Goal: Find specific page/section: Find specific page/section

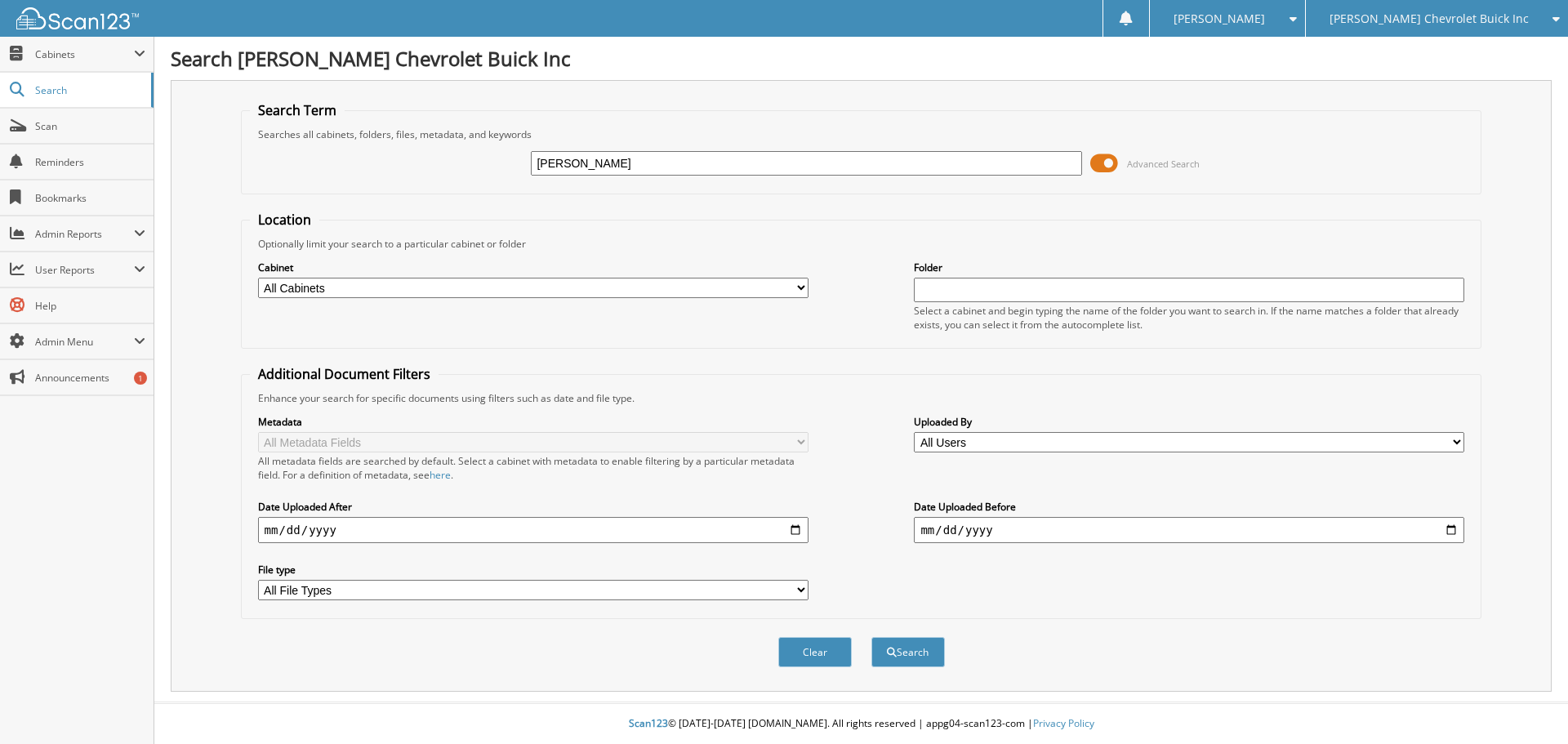
type input "[PERSON_NAME]"
click at [871, 637] on button "Search" at bounding box center [908, 652] width 74 height 30
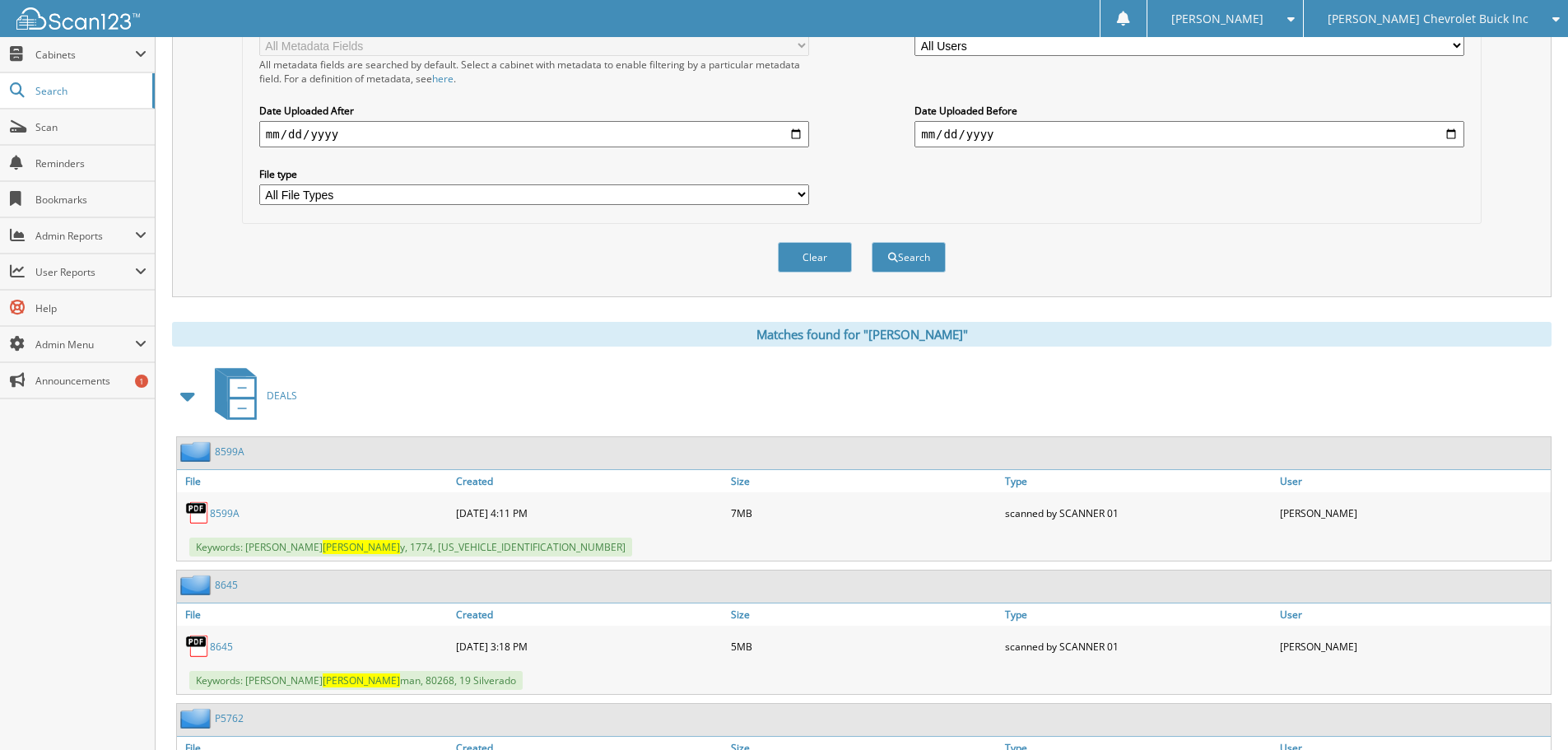
scroll to position [659, 0]
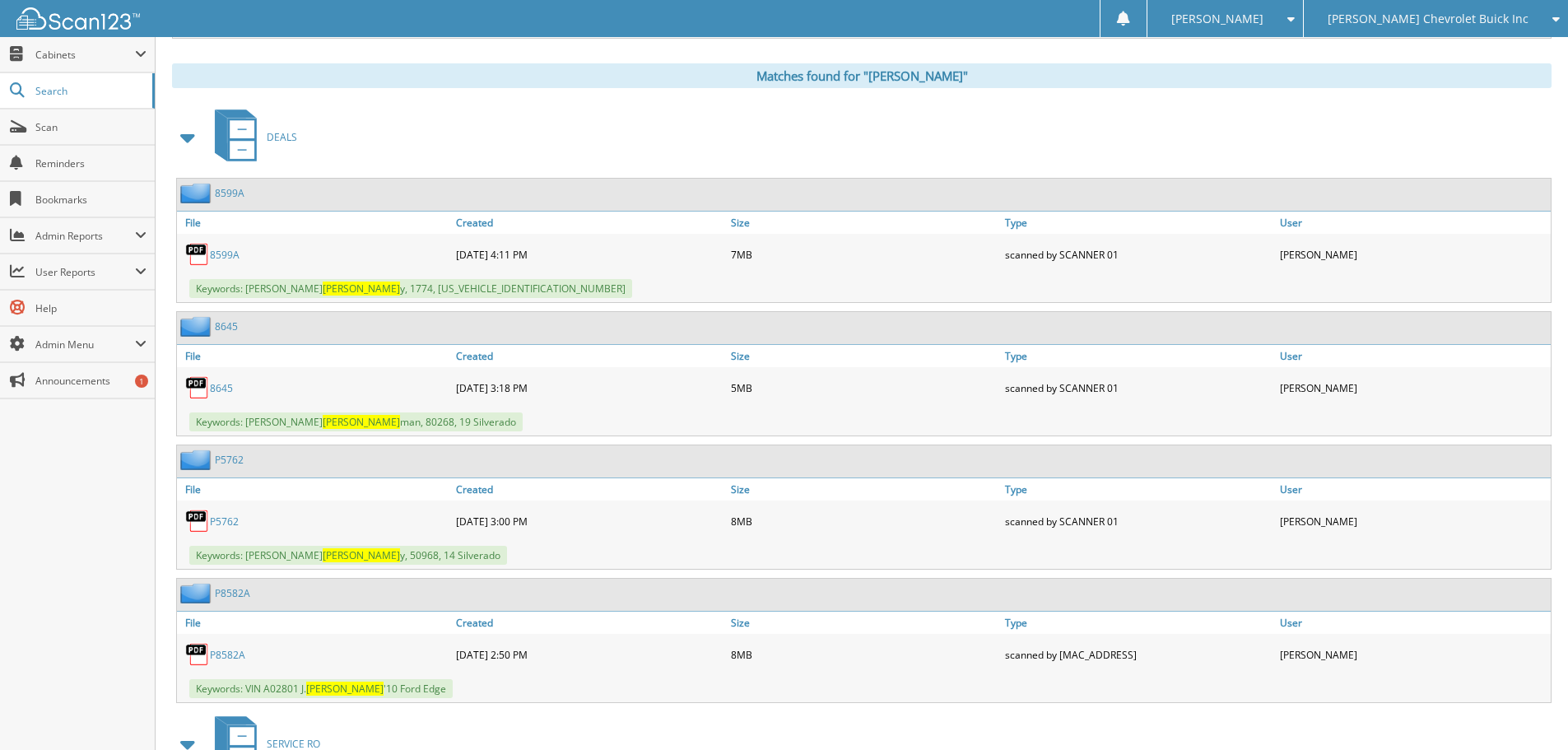
click at [198, 138] on span at bounding box center [188, 137] width 23 height 29
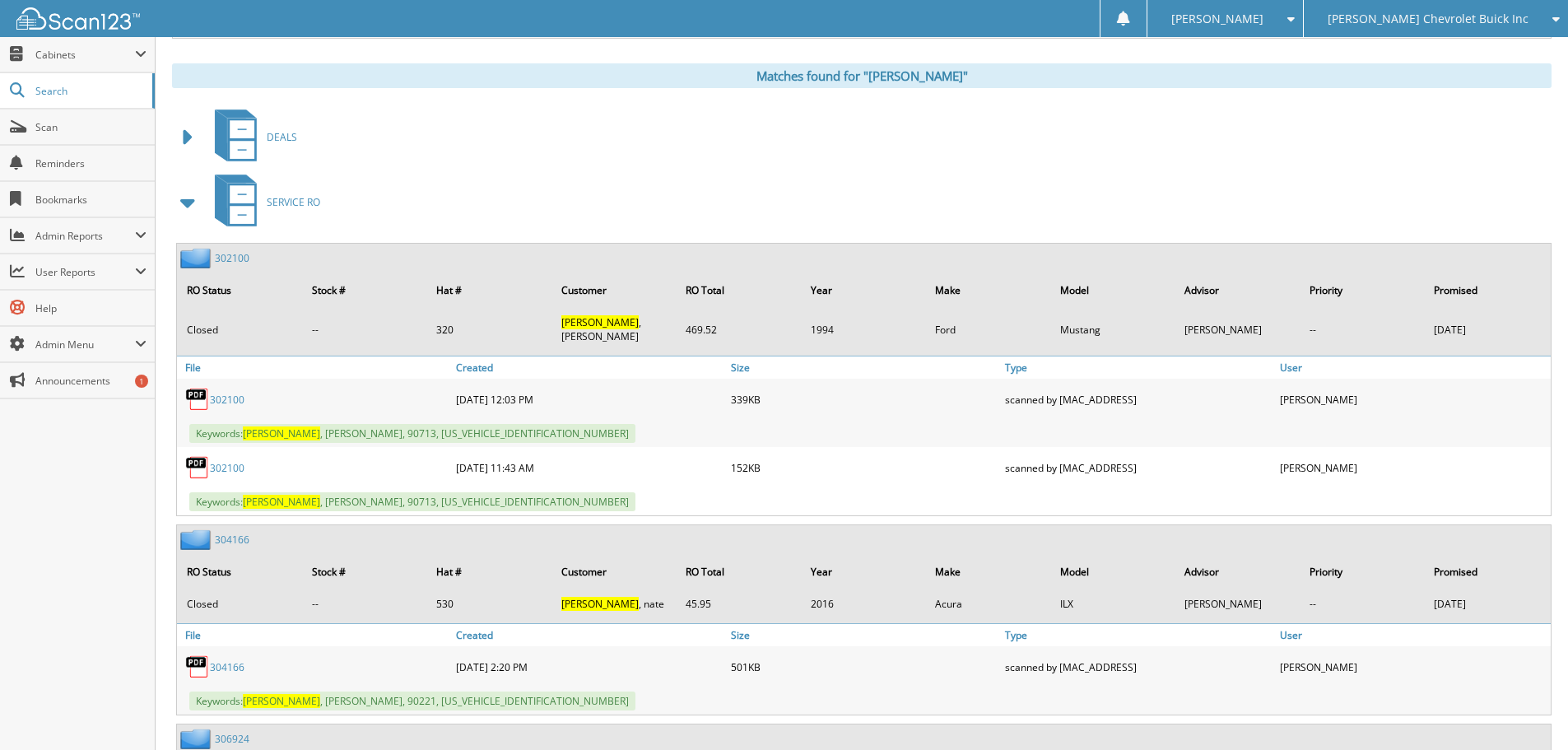
click at [180, 203] on span at bounding box center [188, 202] width 23 height 29
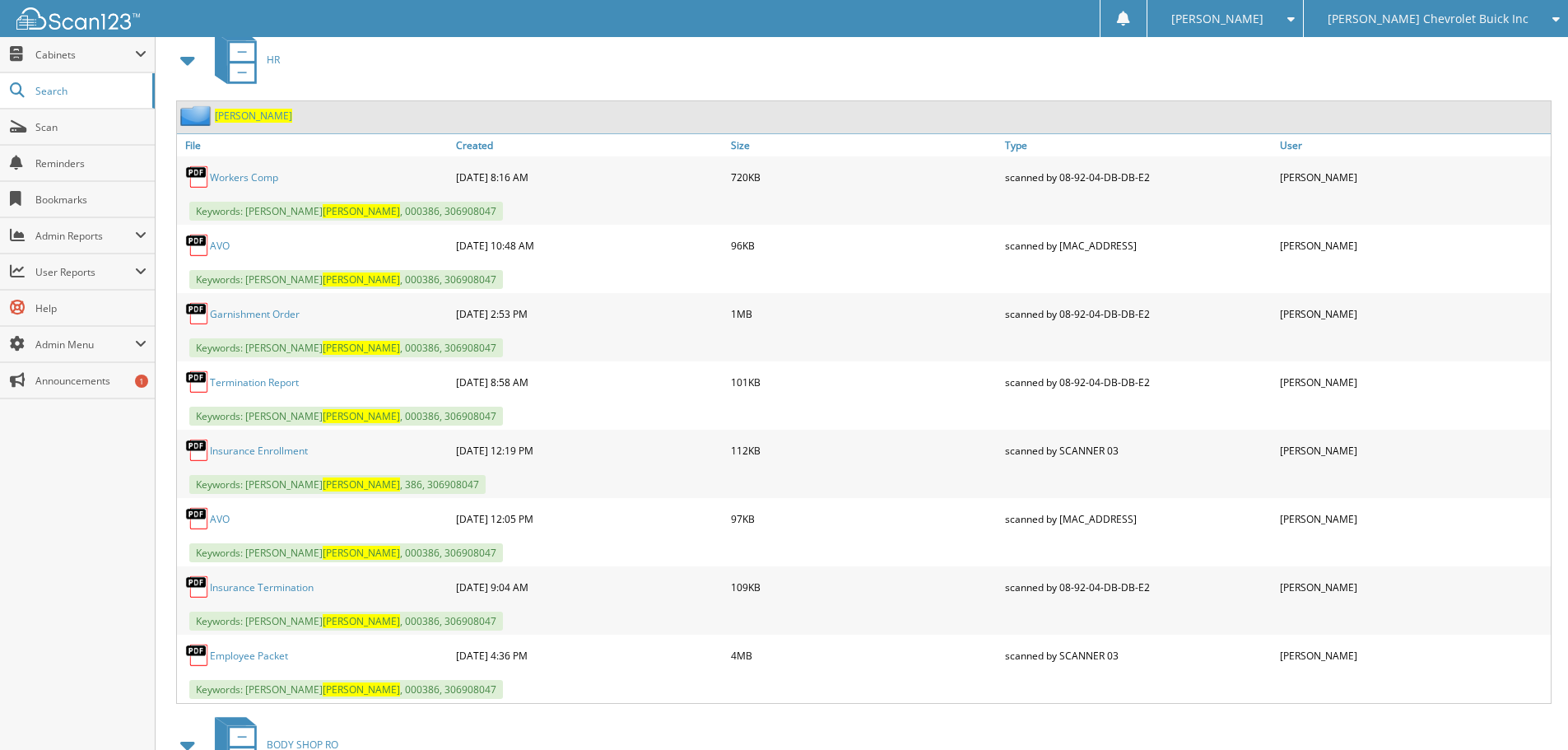
scroll to position [906, 0]
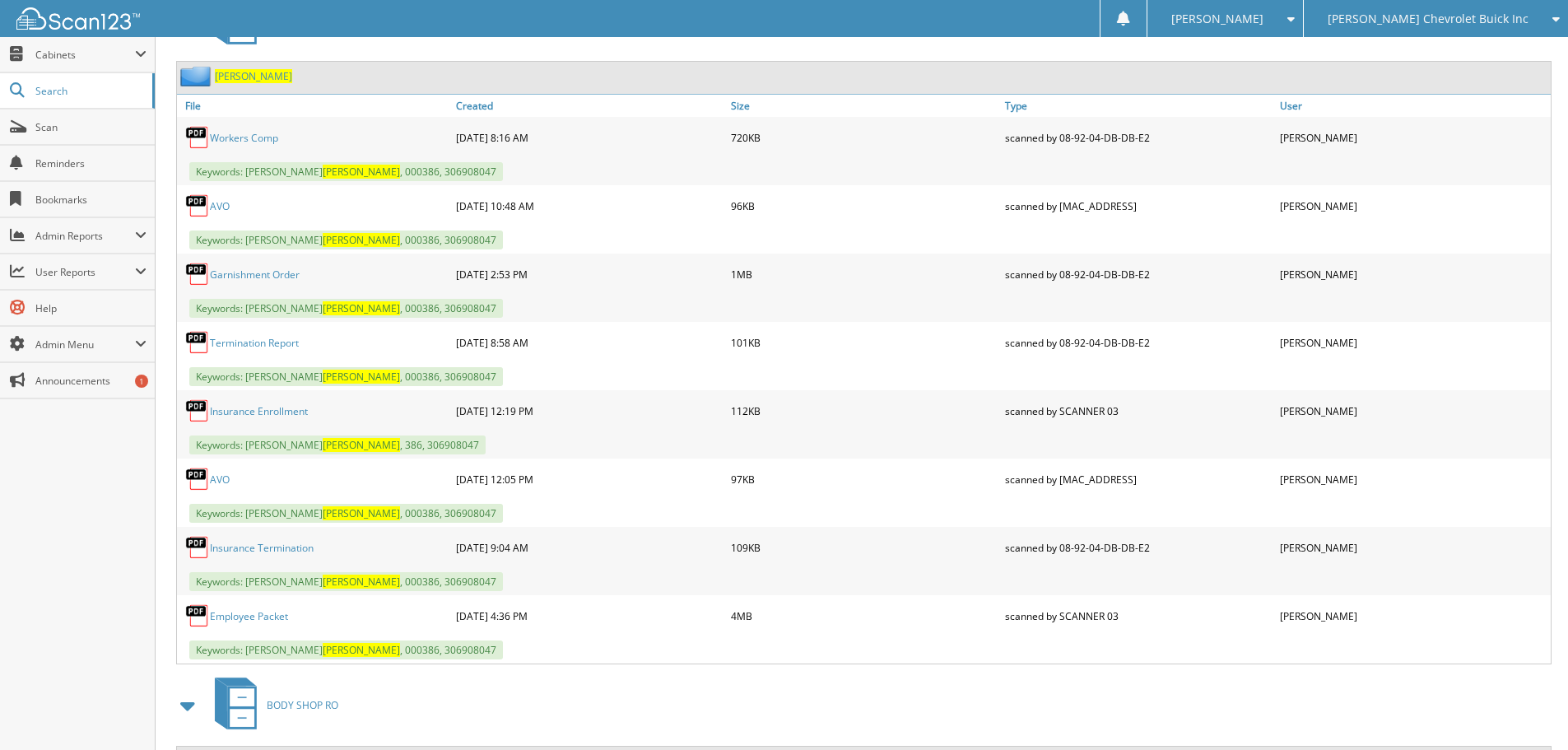
click at [256, 342] on link "Termination Report" at bounding box center [254, 342] width 89 height 14
